Goal: Task Accomplishment & Management: Manage account settings

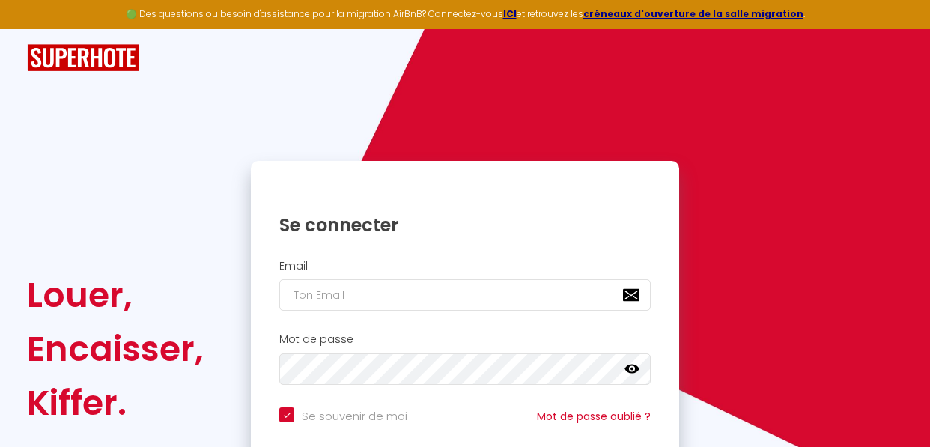
type input "e"
checkbox input "true"
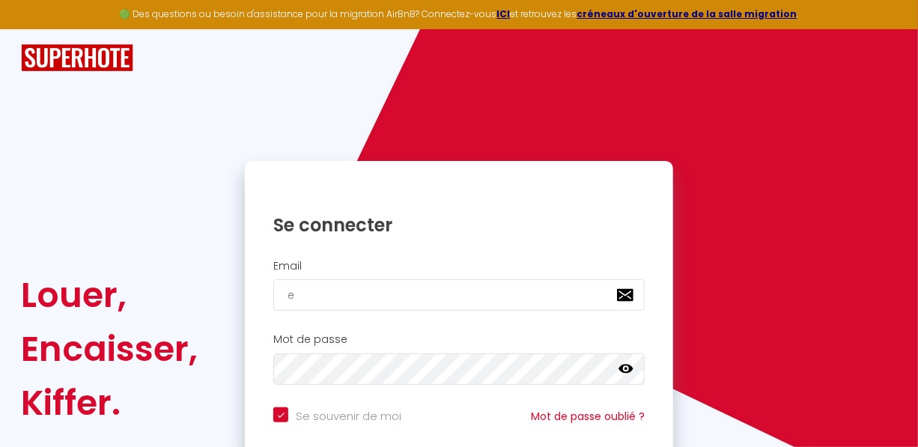
type input "ev"
checkbox input "true"
type input "eve"
checkbox input "true"
type input "[PERSON_NAME]"
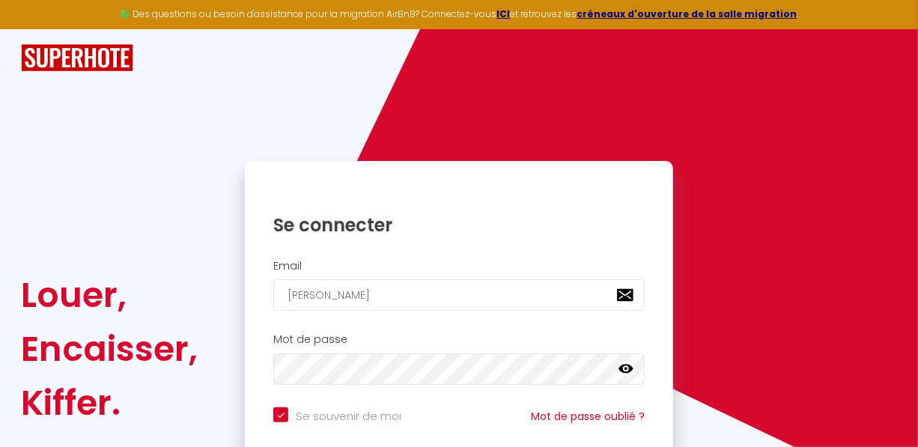
checkbox input "true"
type input "[PERSON_NAME]"
checkbox input "true"
type input "[PERSON_NAME]"
checkbox input "true"
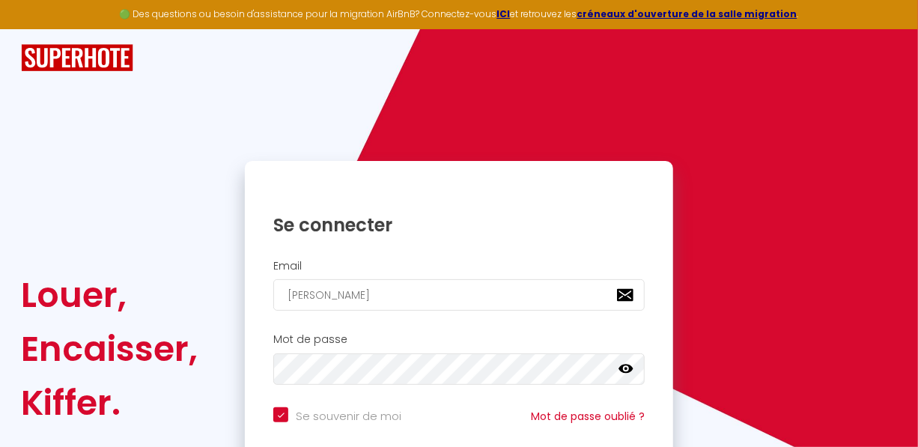
type input "[PERSON_NAME]."
checkbox input "true"
type input "[PERSON_NAME].l"
checkbox input "true"
type input "[PERSON_NAME].le"
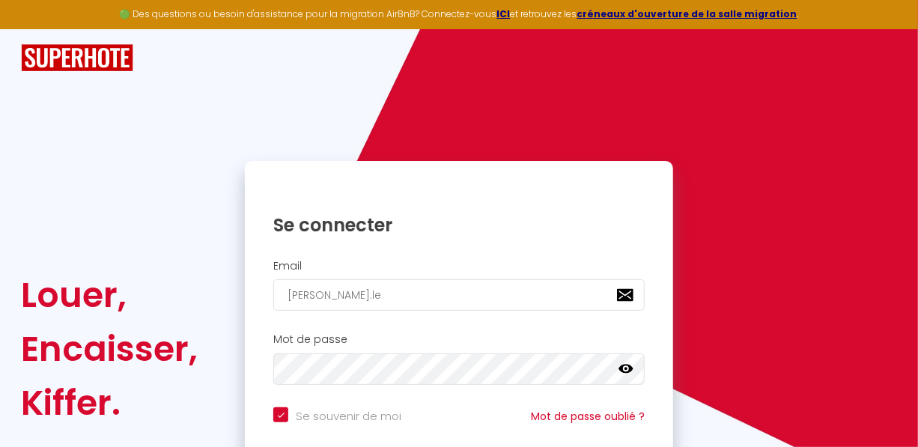
checkbox input "true"
type input "[PERSON_NAME].le-"
checkbox input "true"
type input "[PERSON_NAME].le-s"
checkbox input "true"
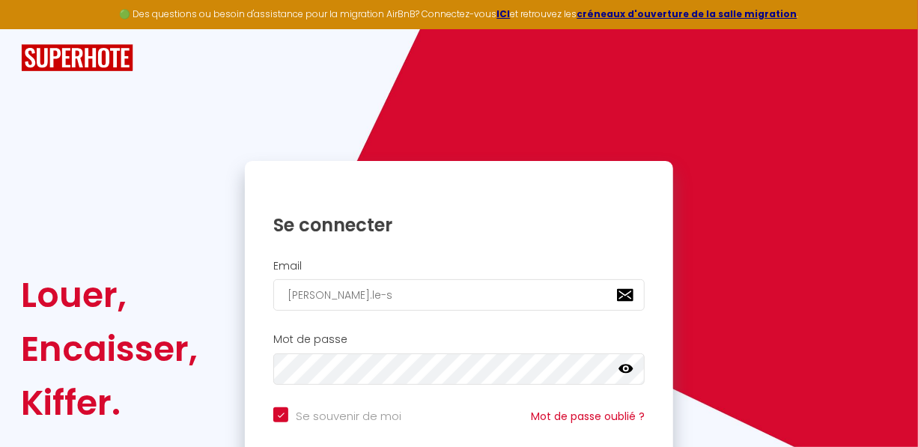
type input "[PERSON_NAME].le-st"
checkbox input "true"
type input "[PERSON_NAME].le-ste"
checkbox input "true"
type input "[PERSON_NAME].le-ster"
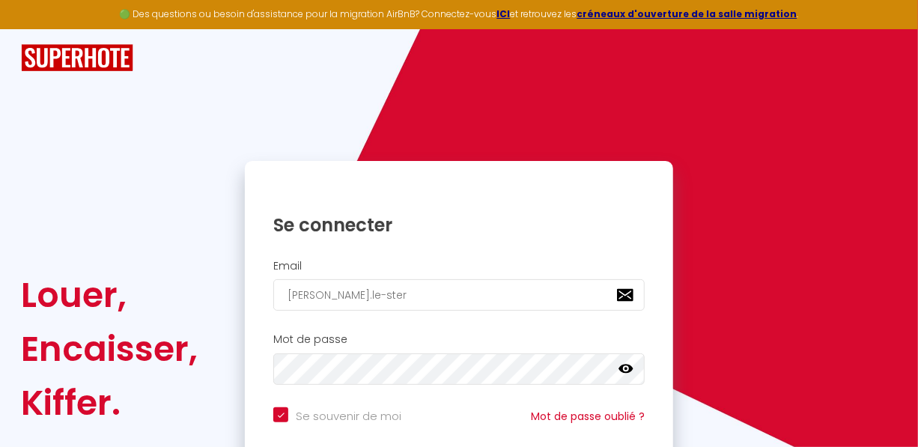
checkbox input "true"
type input "[PERSON_NAME].le-ster@"
checkbox input "true"
type input "[PERSON_NAME].le-ster@w"
checkbox input "true"
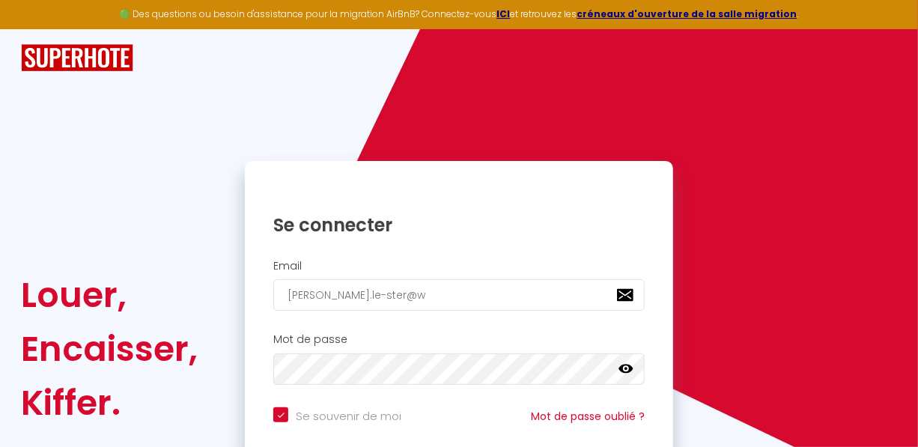
type input "[PERSON_NAME].le-ster@wa"
checkbox input "true"
type input "[PERSON_NAME].le-ster@wan"
checkbox input "true"
type input "[PERSON_NAME]"
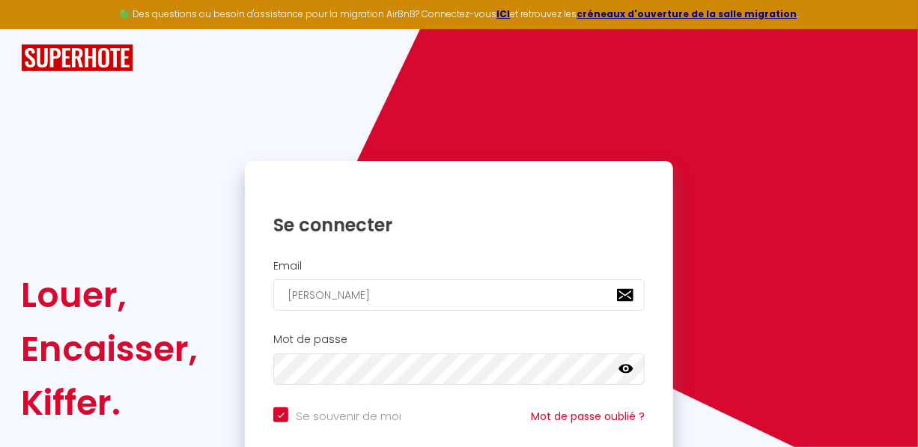
checkbox input "true"
type input "[PERSON_NAME].le-ster@[PERSON_NAME]"
checkbox input "true"
type input "[PERSON_NAME].le-ster@wan"
checkbox input "true"
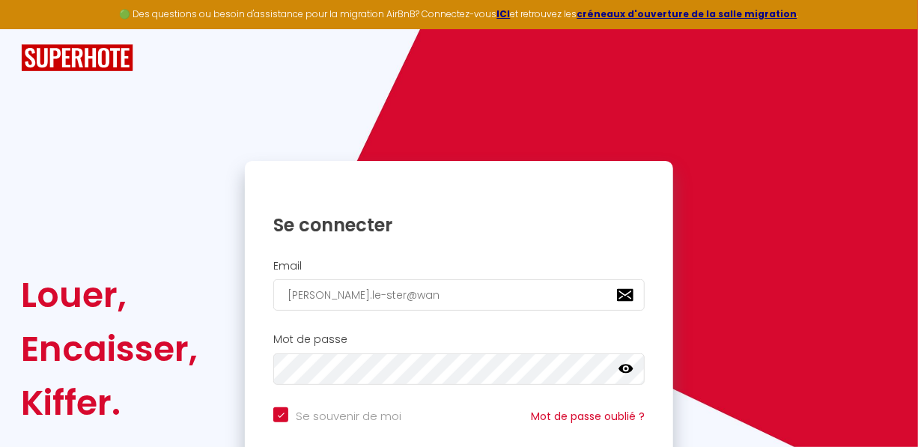
type input "[PERSON_NAME].le-ster@wana"
checkbox input "true"
type input "[PERSON_NAME].le-ster@wanad"
checkbox input "true"
type input "[PERSON_NAME].le-ster@wanado"
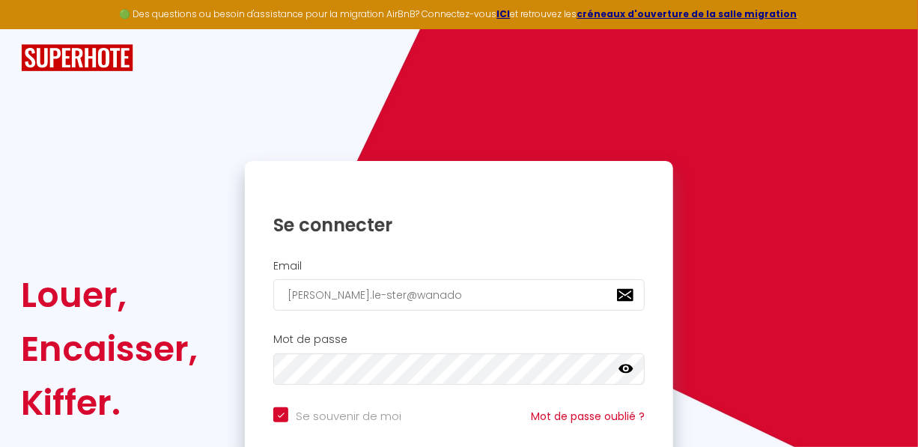
checkbox input "true"
type input "[PERSON_NAME][EMAIL_ADDRESS]"
checkbox input "true"
type input "[PERSON_NAME][EMAIL_ADDRESS]."
checkbox input "true"
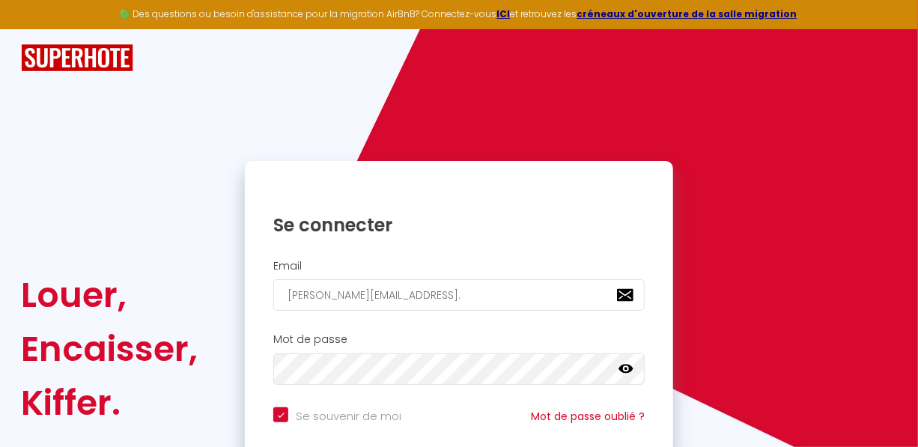
type input "[PERSON_NAME].le-ster@wanadoo.f"
checkbox input "true"
type input "[PERSON_NAME][EMAIL_ADDRESS][DOMAIN_NAME]"
checkbox input "true"
type input "[PERSON_NAME][EMAIL_ADDRESS][DOMAIN_NAME]"
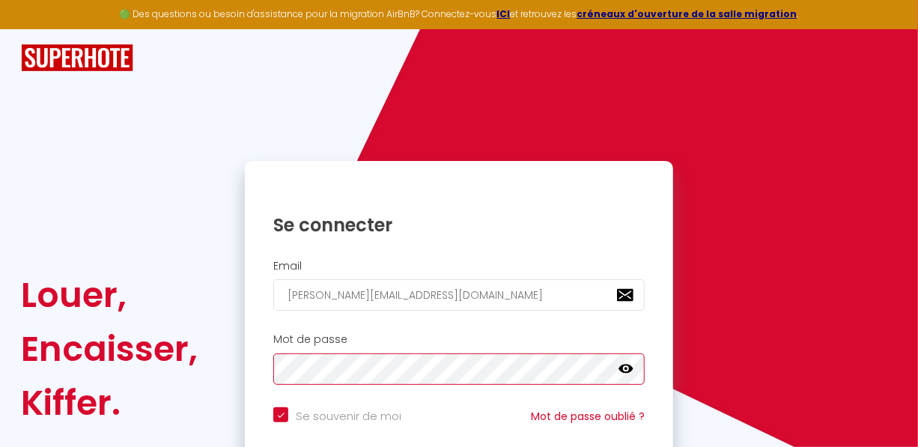
scroll to position [135, 0]
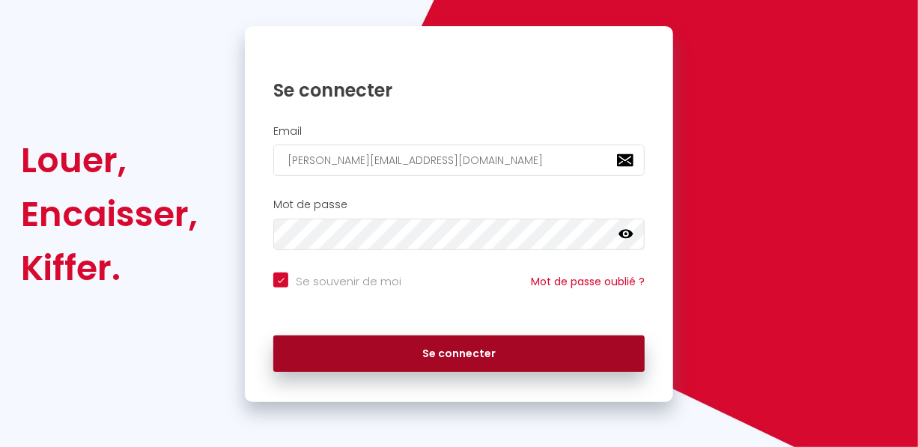
click at [429, 351] on button "Se connecter" at bounding box center [459, 354] width 372 height 37
checkbox input "true"
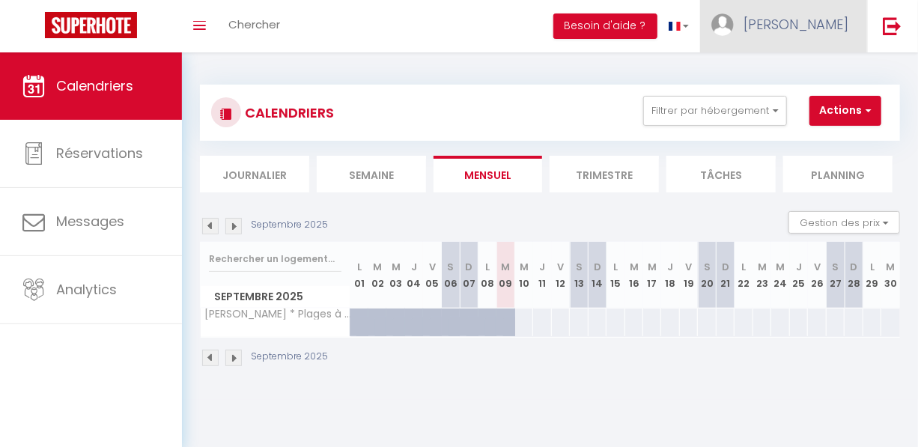
click at [824, 28] on span "[PERSON_NAME]" at bounding box center [796, 24] width 105 height 19
